Goal: Check status: Check status

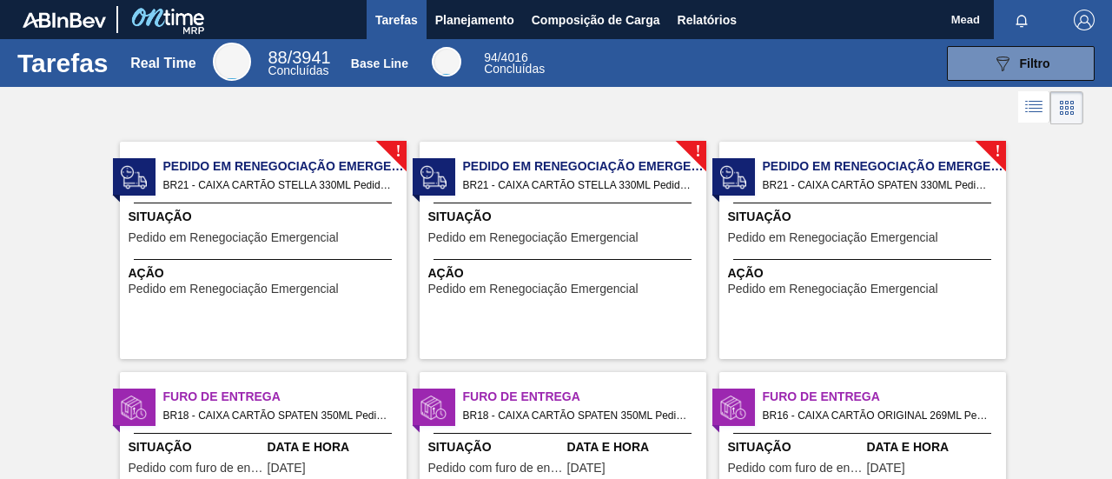
click at [351, 244] on div "Situação Pedido em Renegociação Emergencial" at bounding box center [266, 229] width 274 height 43
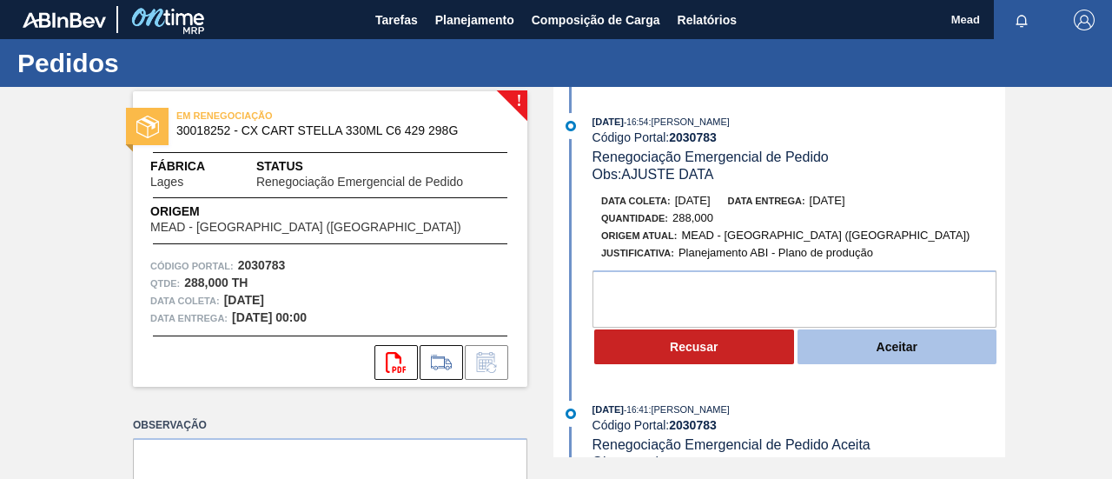
click at [879, 338] on button "Aceitar" at bounding box center [897, 346] width 200 height 35
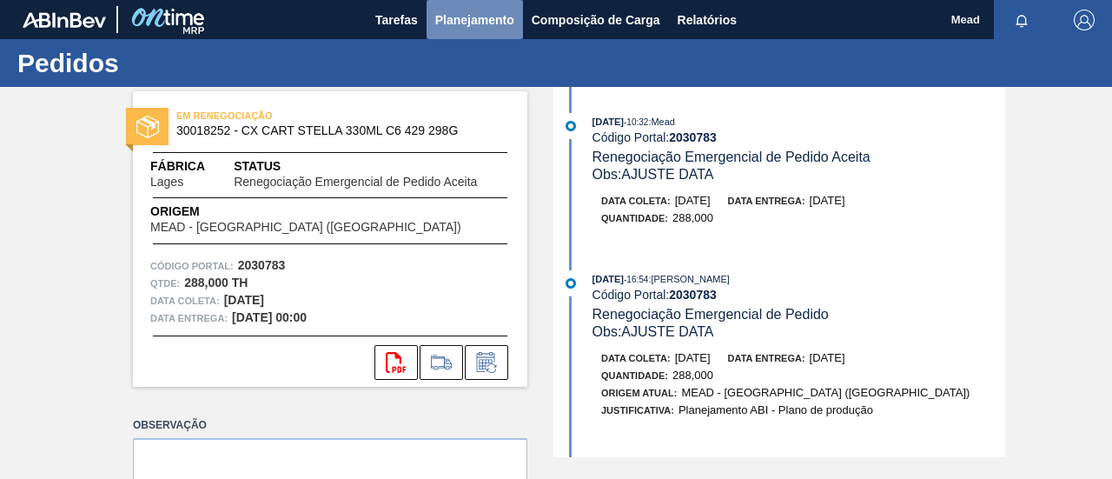
click at [478, 15] on span "Planejamento" at bounding box center [474, 20] width 79 height 21
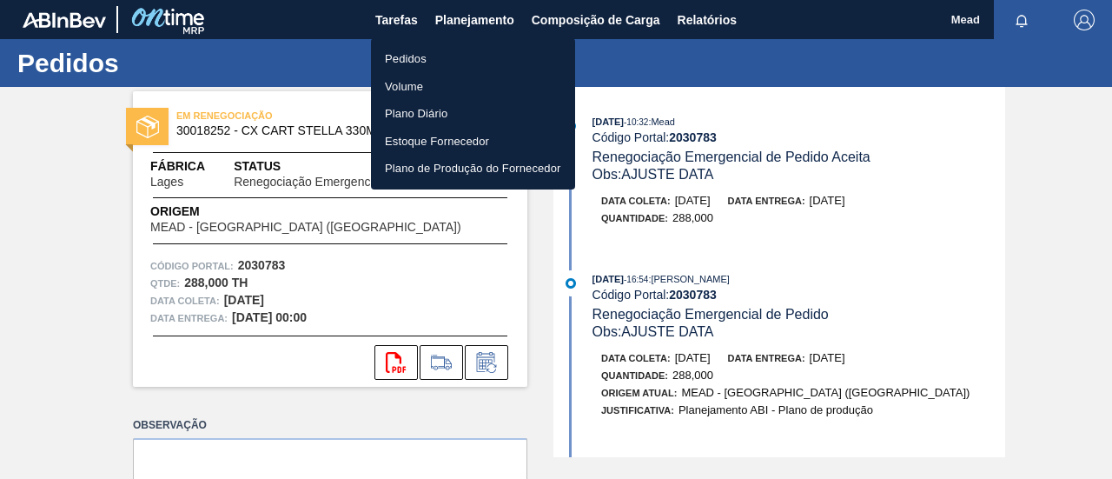
click at [420, 56] on li "Pedidos" at bounding box center [473, 59] width 204 height 28
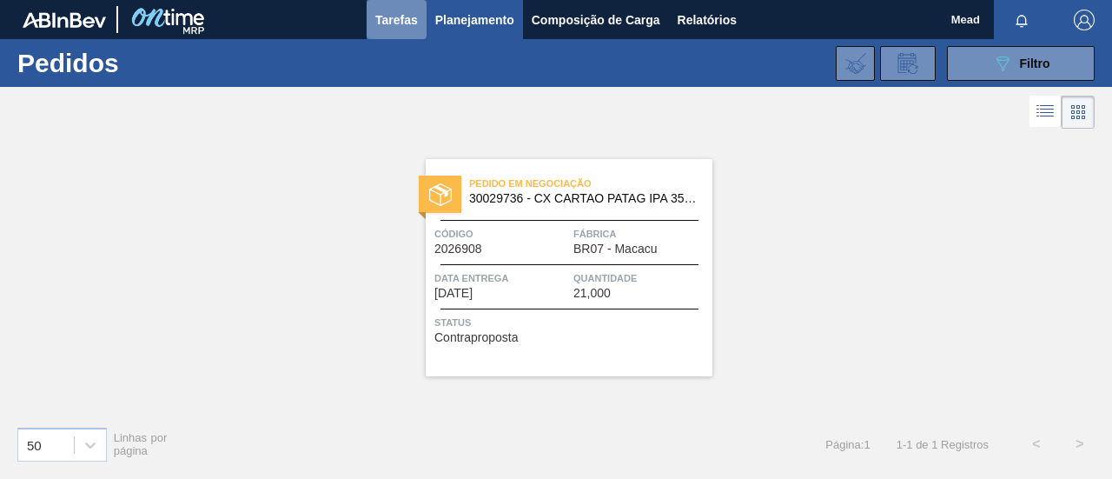
click at [398, 32] on button "Tarefas" at bounding box center [397, 19] width 60 height 39
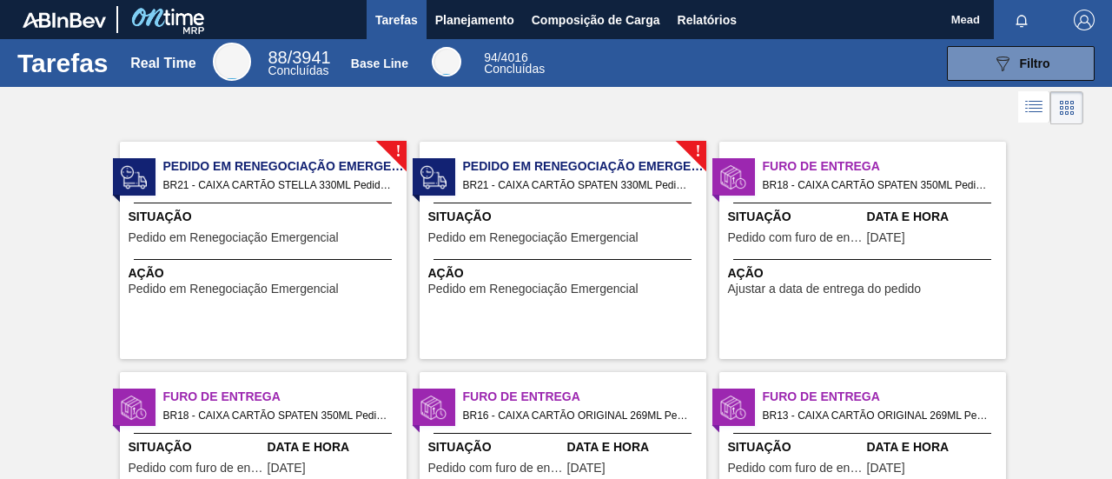
click at [543, 241] on span "Pedido em Renegociação Emergencial" at bounding box center [533, 237] width 210 height 13
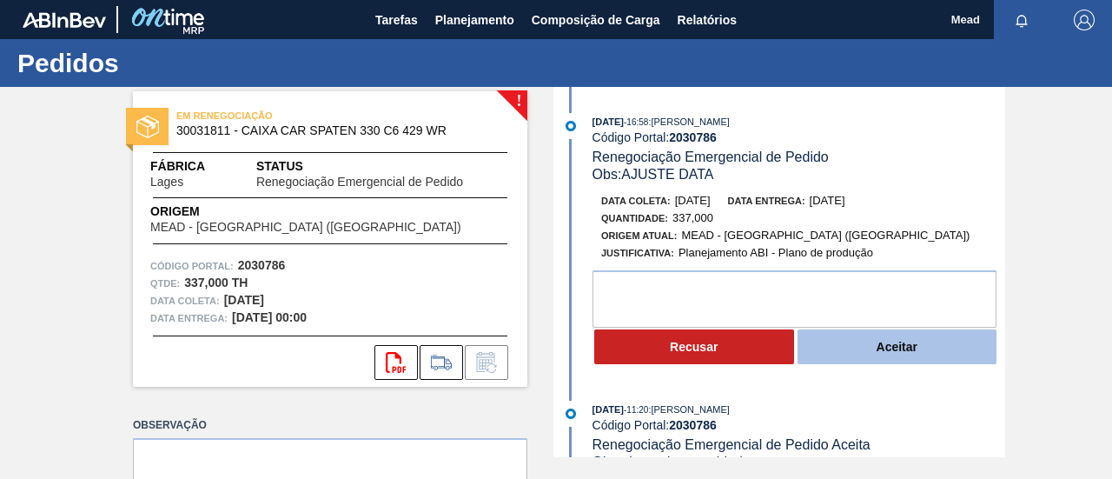
click at [860, 355] on button "Aceitar" at bounding box center [897, 346] width 200 height 35
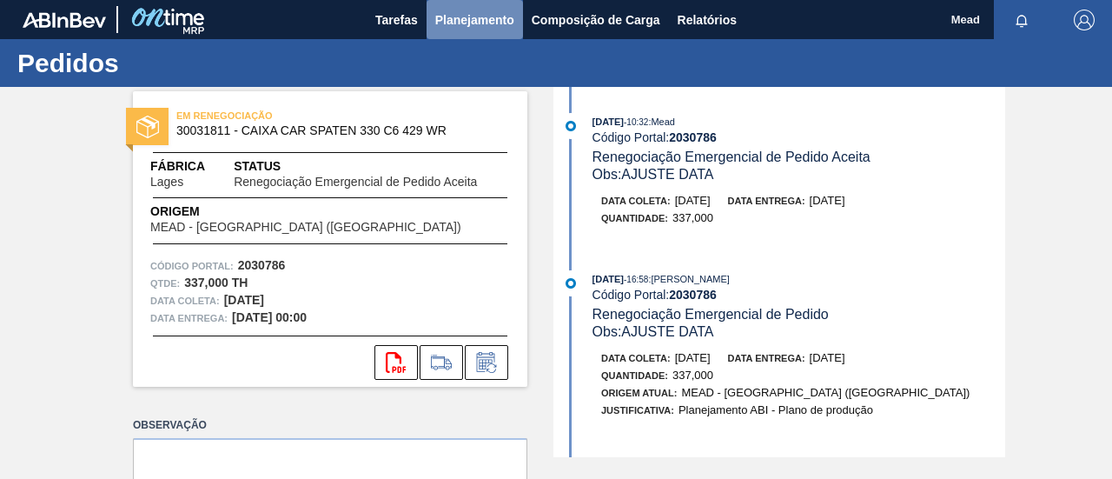
click at [466, 31] on button "Planejamento" at bounding box center [474, 19] width 96 height 39
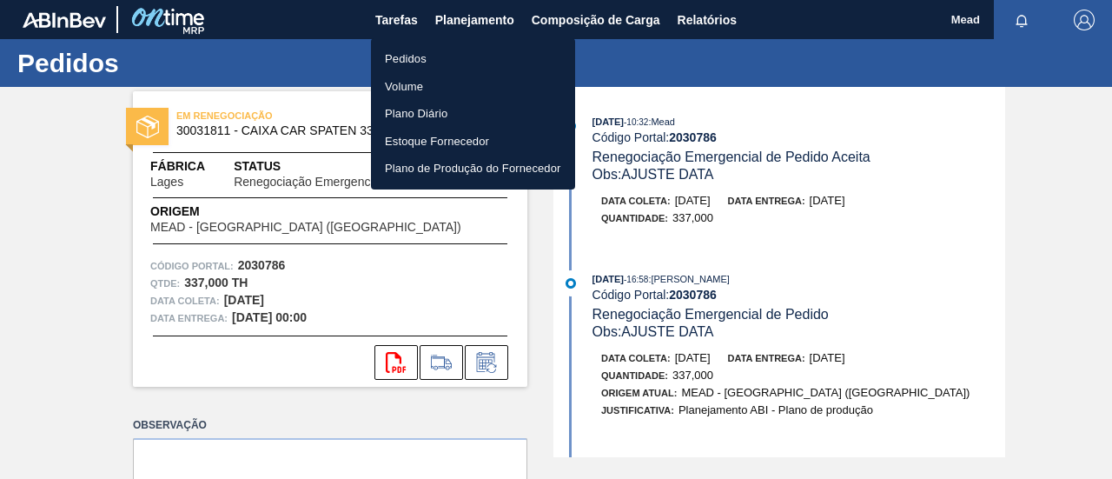
click at [393, 20] on div at bounding box center [556, 239] width 1112 height 479
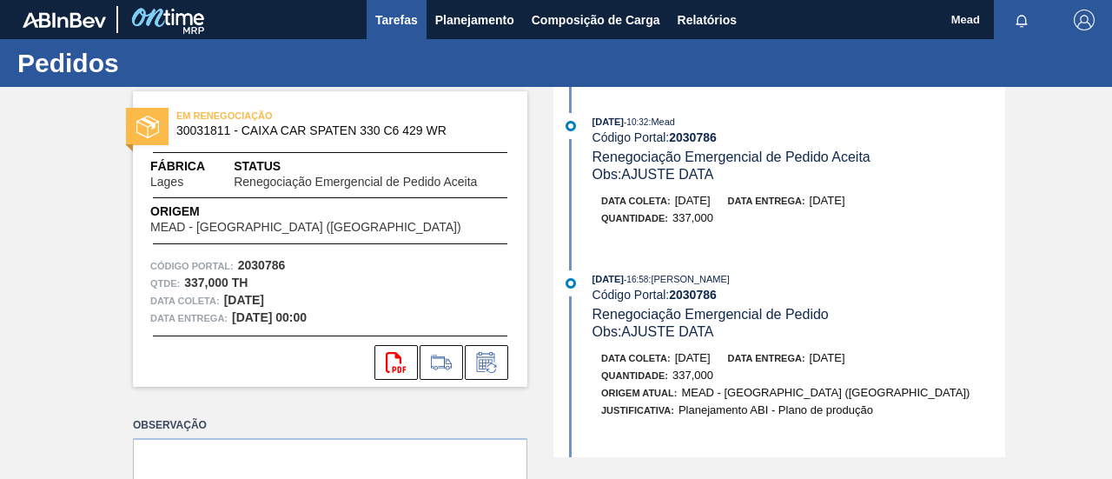
click at [393, 20] on span "Tarefas" at bounding box center [396, 20] width 43 height 21
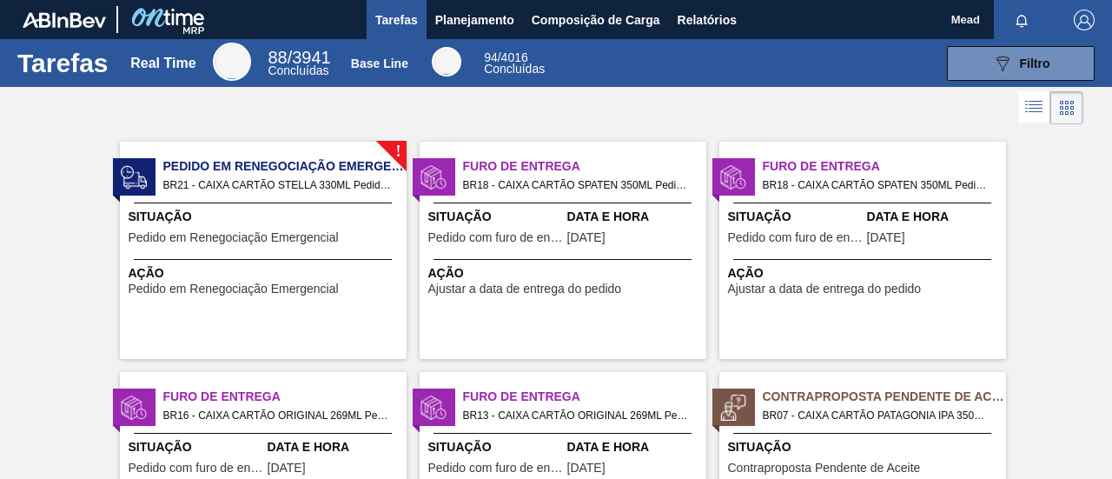
click at [314, 242] on span "Pedido em Renegociação Emergencial" at bounding box center [234, 237] width 210 height 13
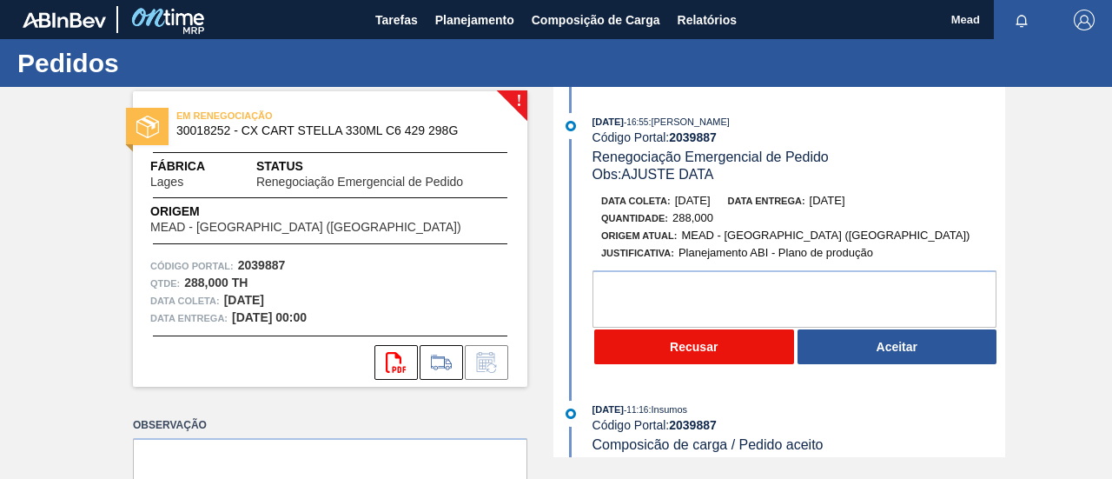
click at [766, 356] on button "Recusar" at bounding box center [694, 346] width 200 height 35
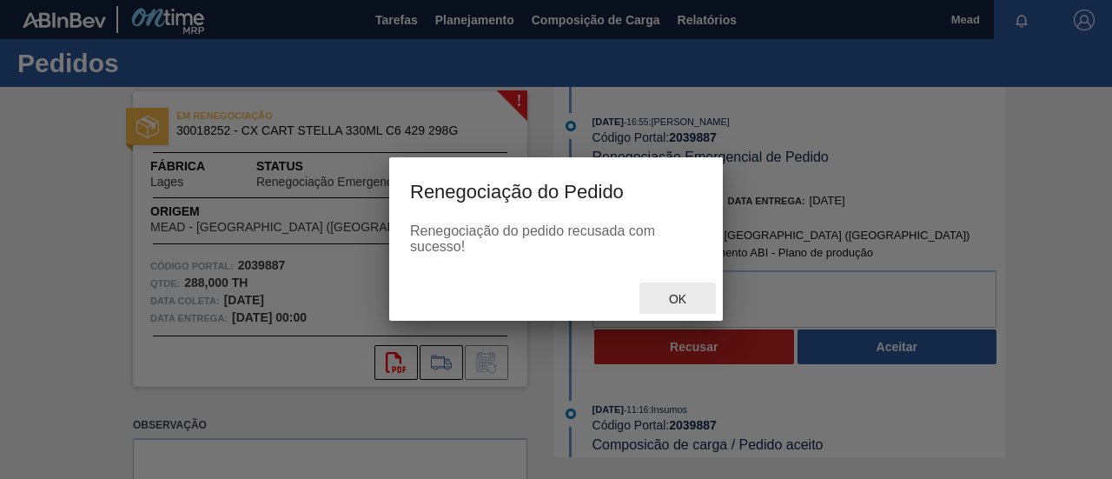
click at [678, 301] on span "Ok" at bounding box center [677, 299] width 45 height 14
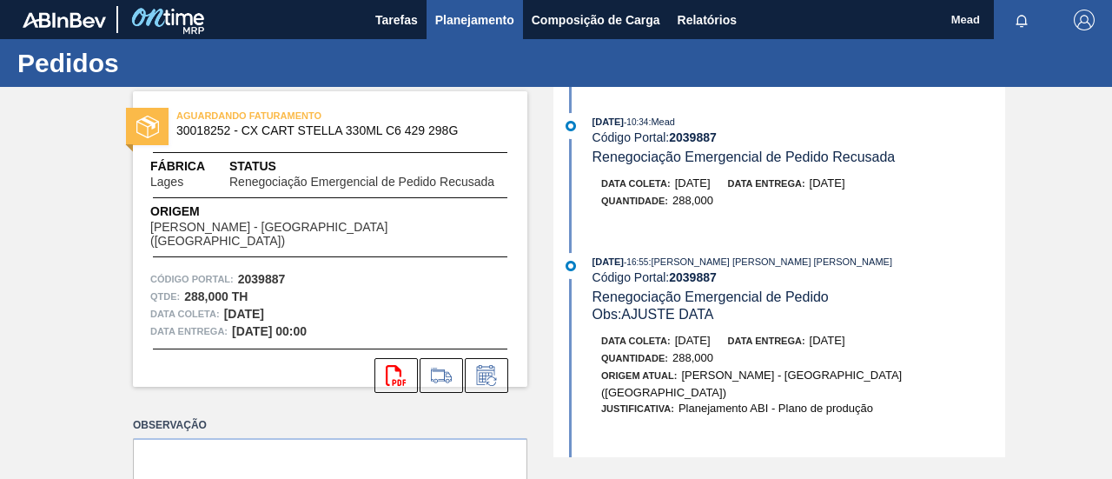
click at [459, 24] on span "Planejamento" at bounding box center [474, 20] width 79 height 21
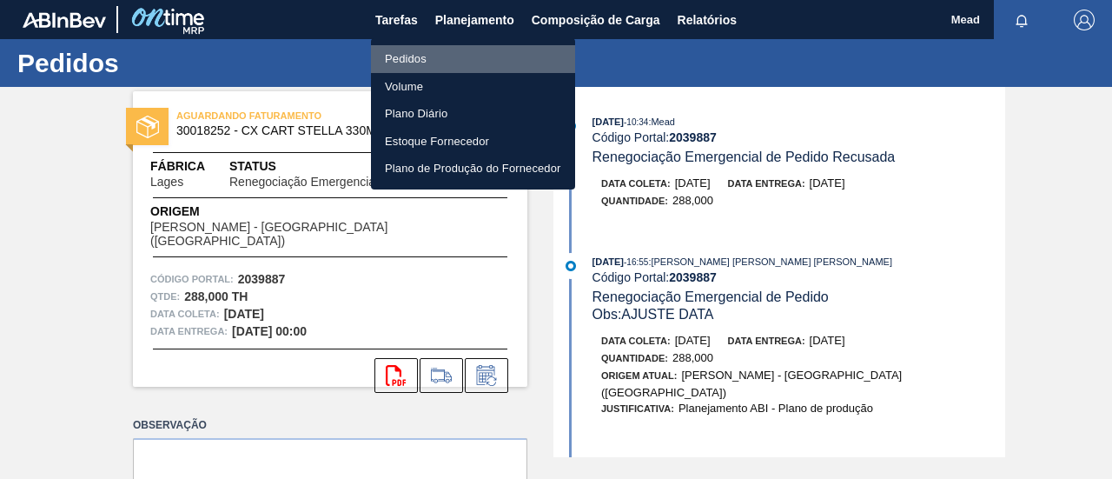
click at [398, 61] on li "Pedidos" at bounding box center [473, 59] width 204 height 28
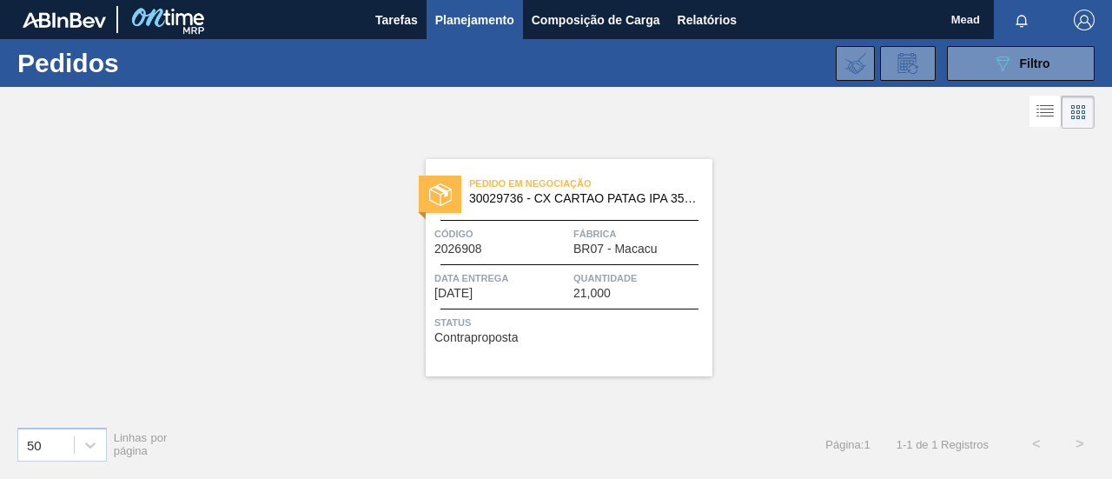
drag, startPoint x: 1046, startPoint y: 62, endPoint x: 968, endPoint y: 90, distance: 83.3
click at [1041, 63] on span "Filtro" at bounding box center [1035, 63] width 30 height 14
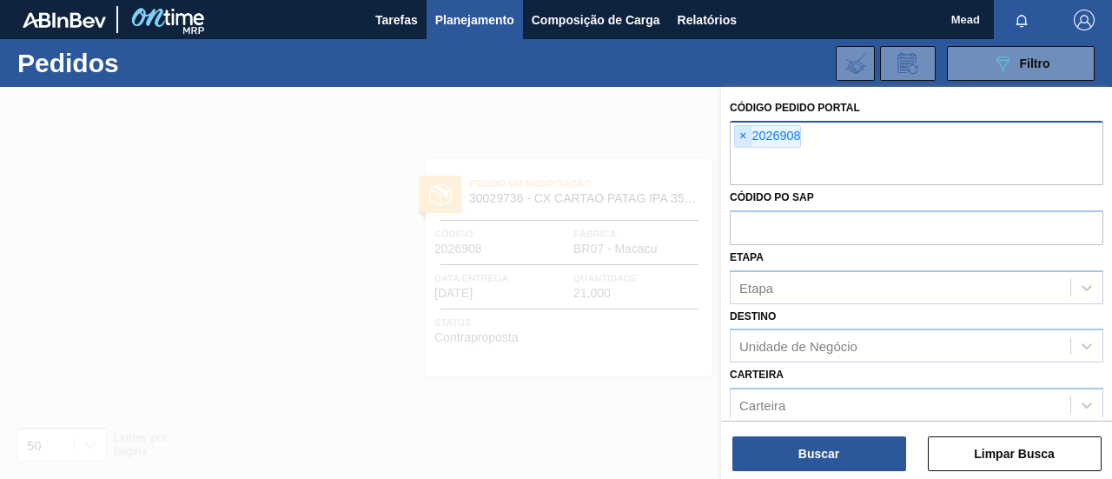
click at [743, 133] on span "×" at bounding box center [743, 136] width 17 height 21
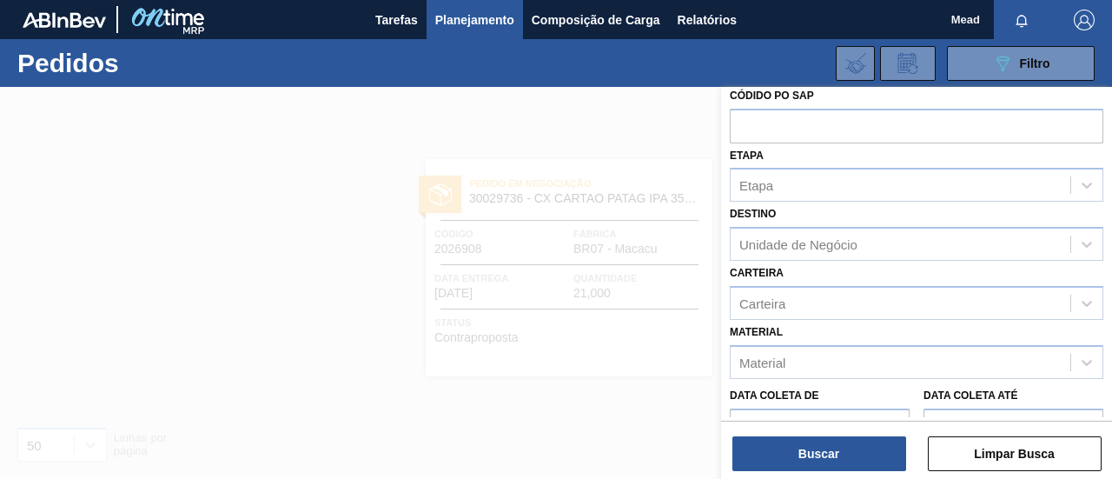
scroll to position [174, 0]
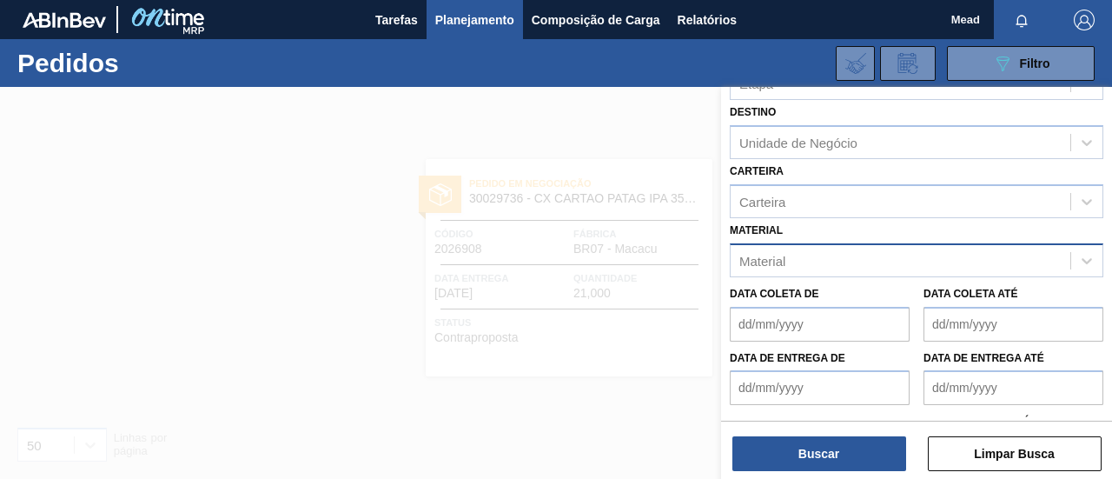
click at [816, 260] on div "Material" at bounding box center [900, 260] width 340 height 25
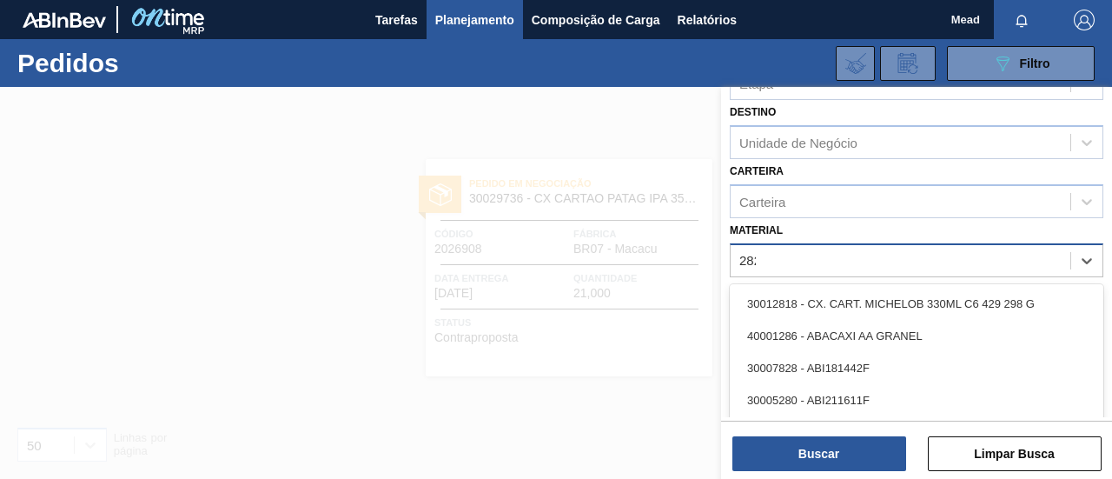
type input "2828"
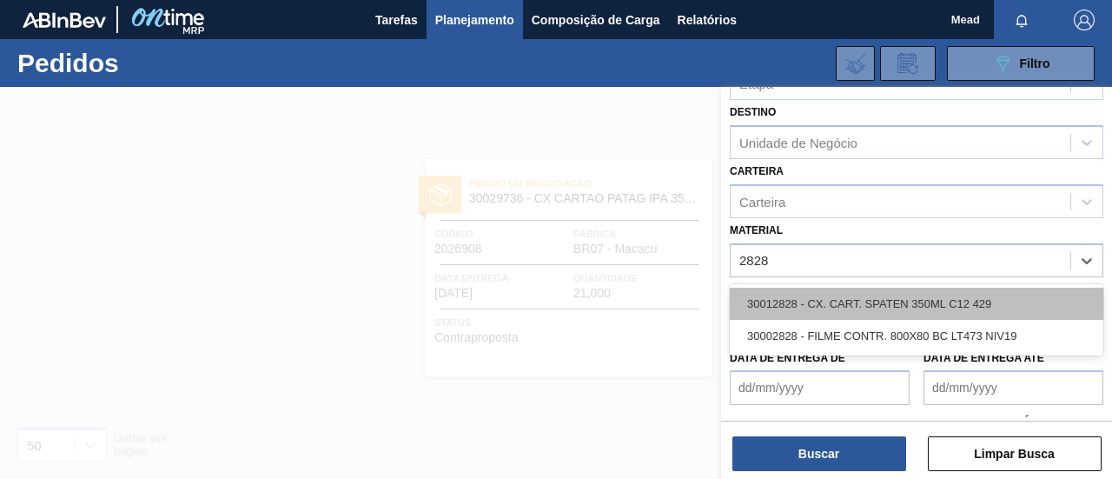
click at [853, 294] on div "30012828 - CX. CART. SPATEN 350ML C12 429" at bounding box center [916, 303] width 373 height 32
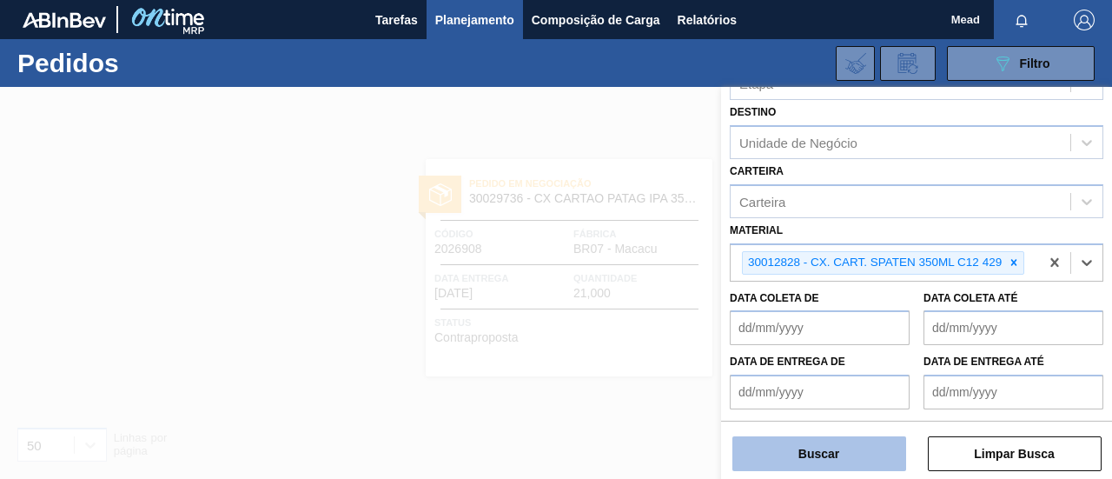
click at [856, 448] on button "Buscar" at bounding box center [819, 453] width 174 height 35
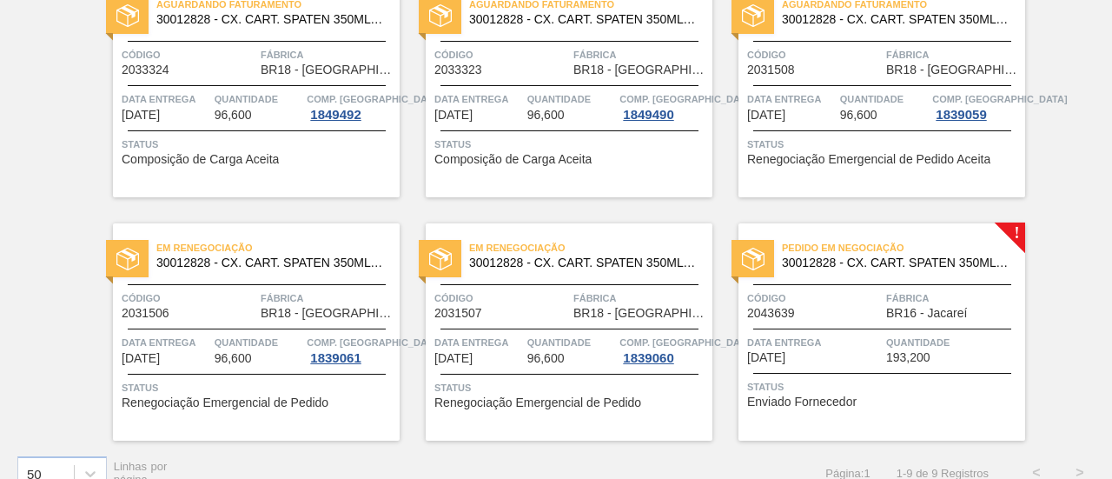
scroll to position [447, 0]
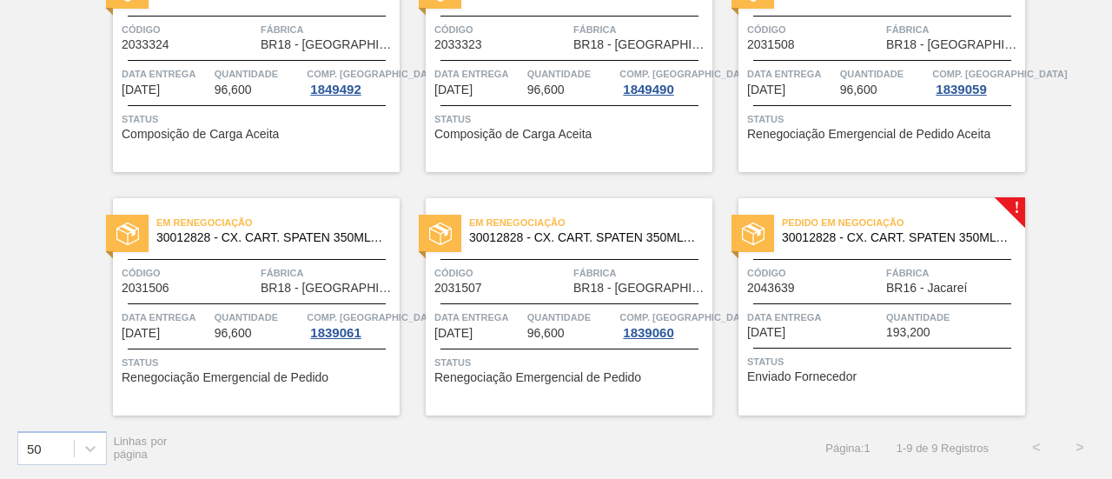
click at [853, 287] on div "Código 2043639" at bounding box center [814, 279] width 135 height 30
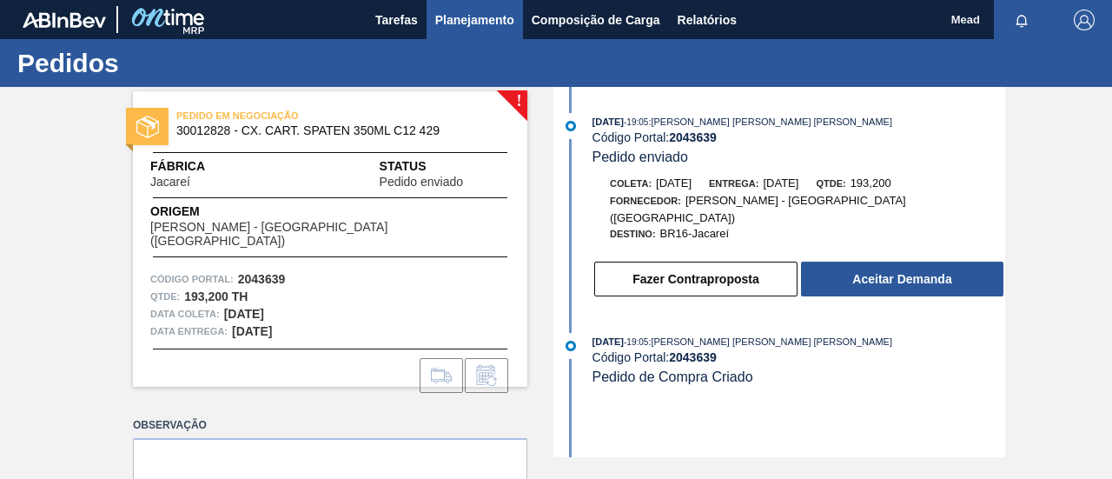
click at [462, 25] on span "Planejamento" at bounding box center [474, 20] width 79 height 21
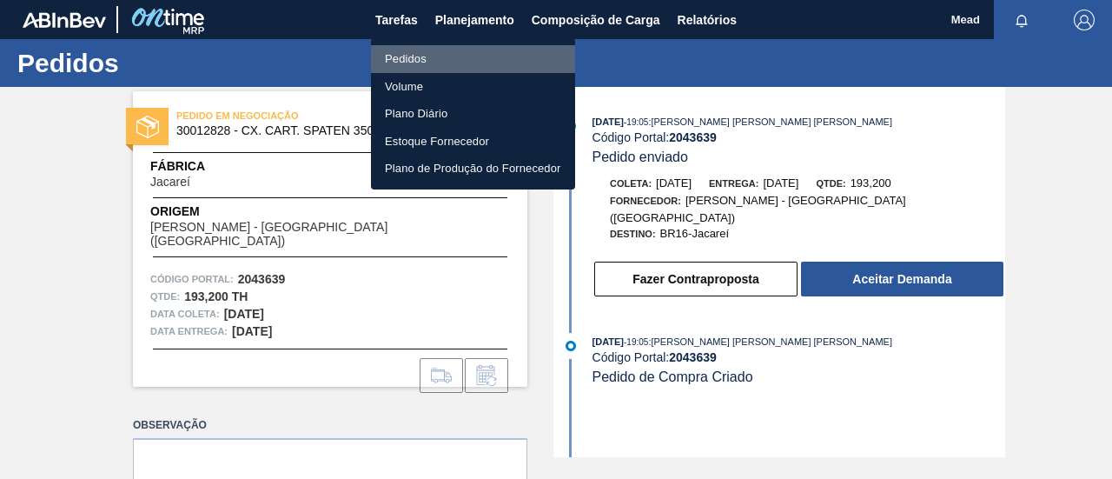
click at [415, 53] on li "Pedidos" at bounding box center [473, 59] width 204 height 28
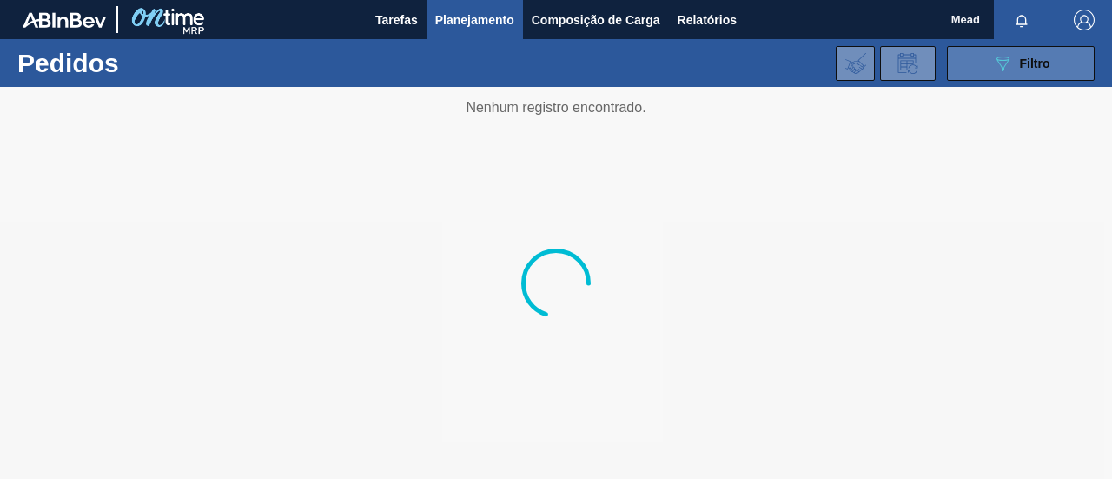
click at [985, 71] on button "089F7B8B-B2A5-4AFE-B5C0-19BA573D28AC Filtro" at bounding box center [1021, 63] width 148 height 35
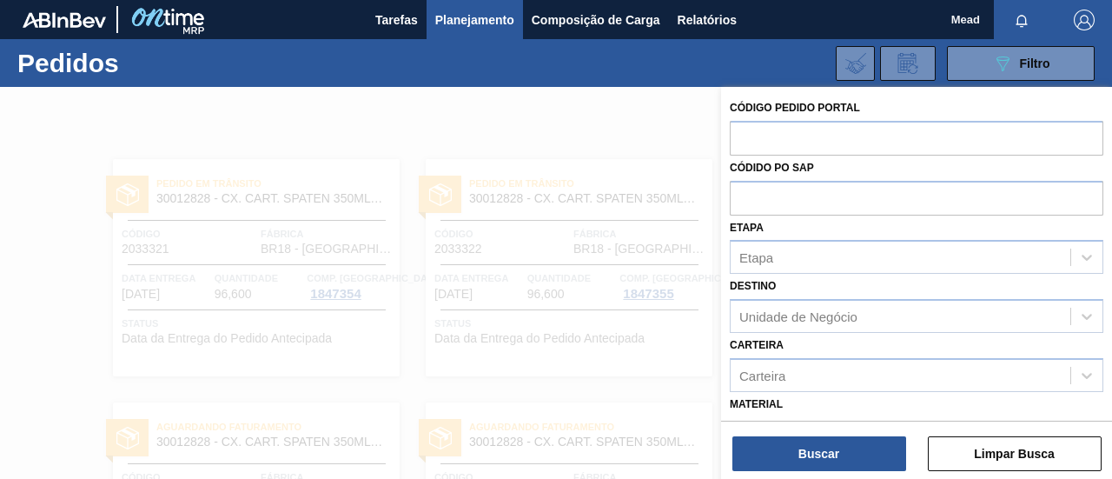
click at [601, 146] on div at bounding box center [556, 326] width 1112 height 479
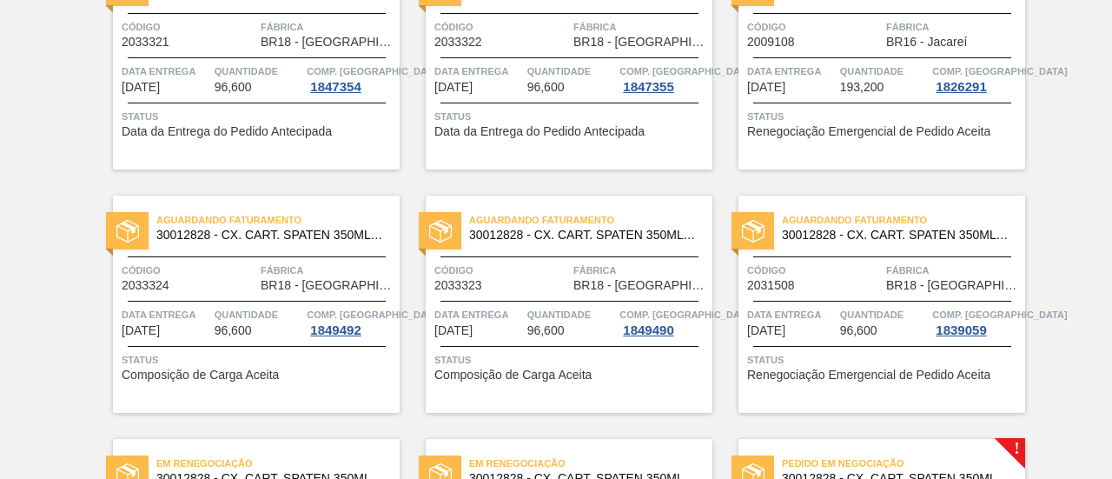
scroll to position [100, 0]
